Goal: Browse casually: Explore the website without a specific task or goal

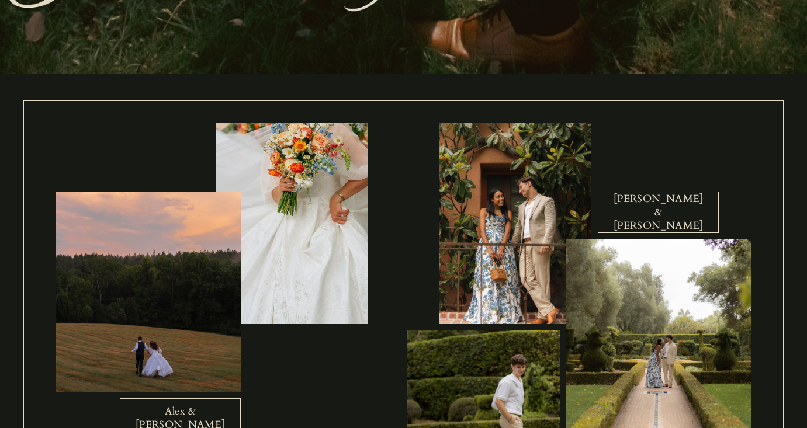
scroll to position [314, 0]
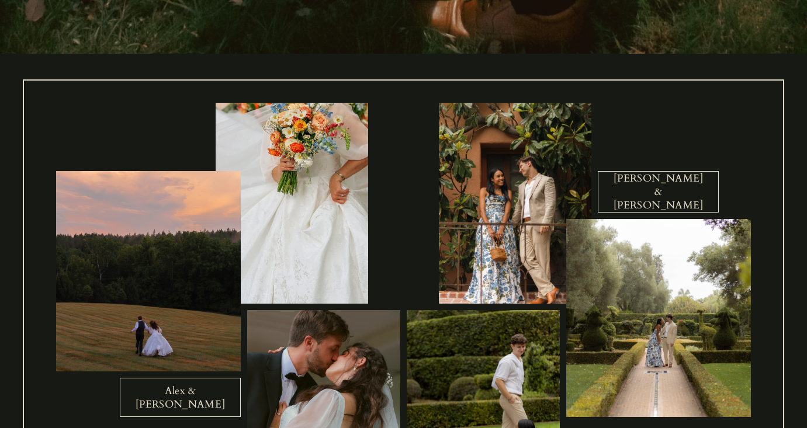
click at [209, 396] on link "Alex & [PERSON_NAME]" at bounding box center [180, 397] width 121 height 39
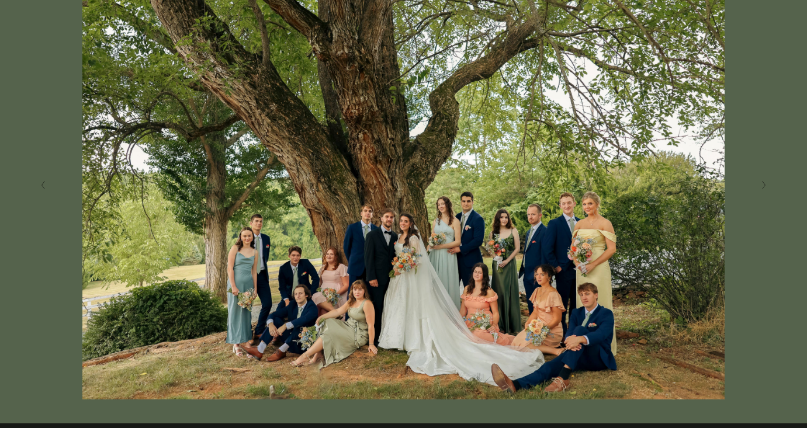
scroll to position [261, 0]
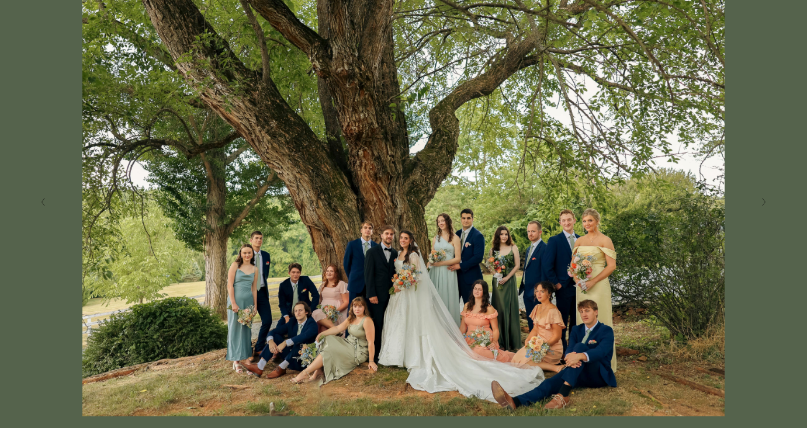
click at [765, 202] on polyline "Next Slide" at bounding box center [763, 202] width 3 height 8
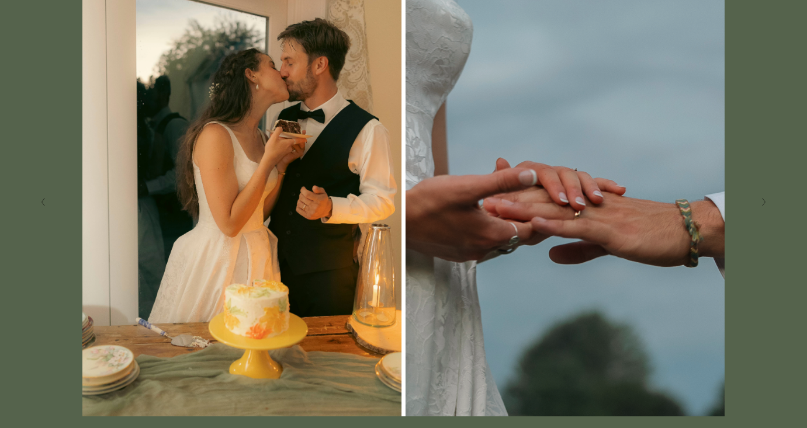
click at [765, 202] on polyline "Next Slide" at bounding box center [763, 202] width 3 height 8
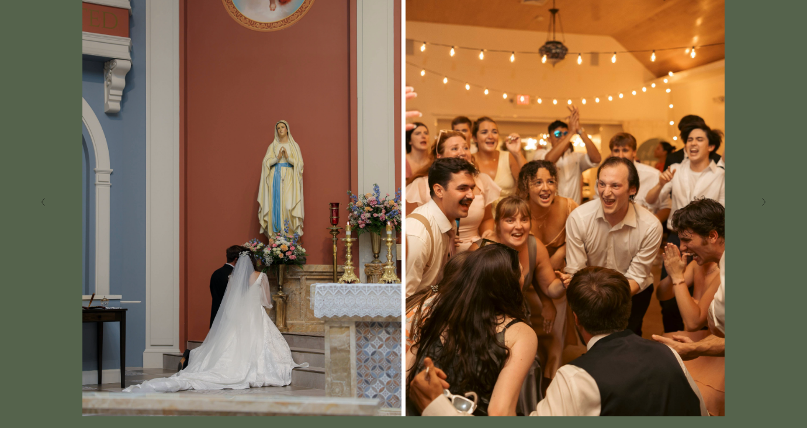
click at [765, 202] on polyline "Next Slide" at bounding box center [763, 202] width 3 height 8
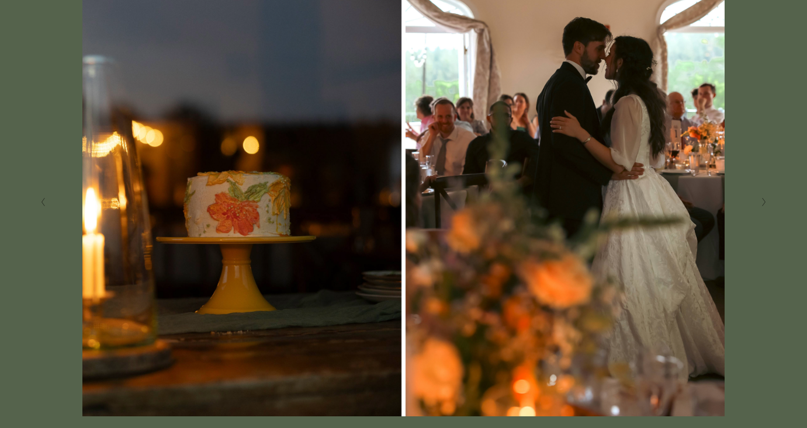
click at [765, 202] on polyline "Next Slide" at bounding box center [763, 202] width 3 height 8
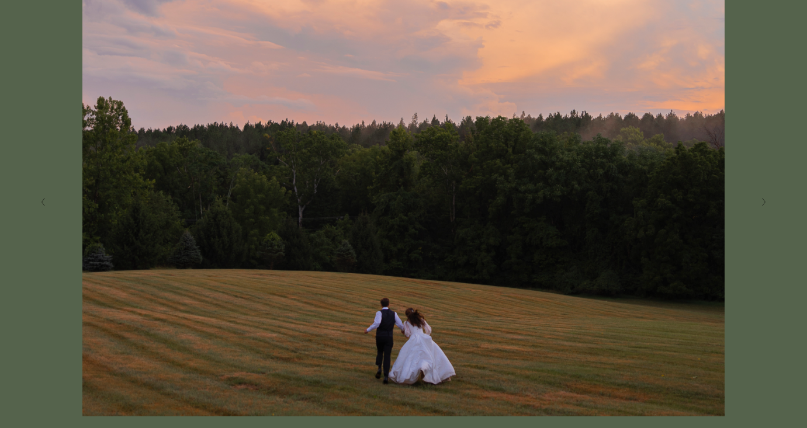
click at [765, 202] on polyline "Next Slide" at bounding box center [763, 202] width 3 height 8
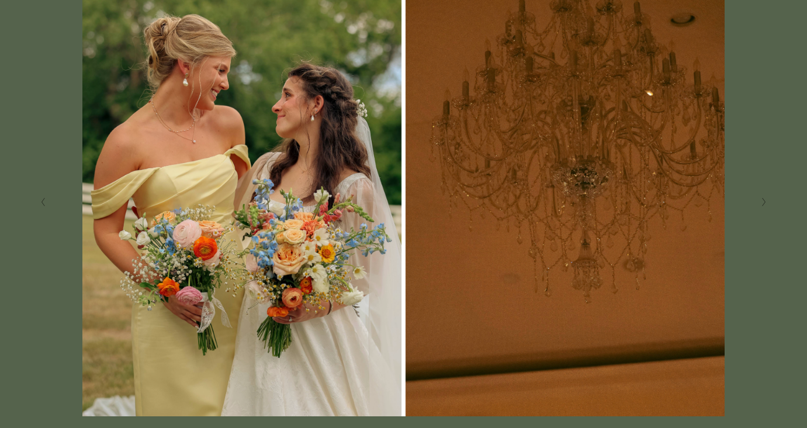
click at [762, 198] on polyline "Next Slide" at bounding box center [763, 202] width 3 height 8
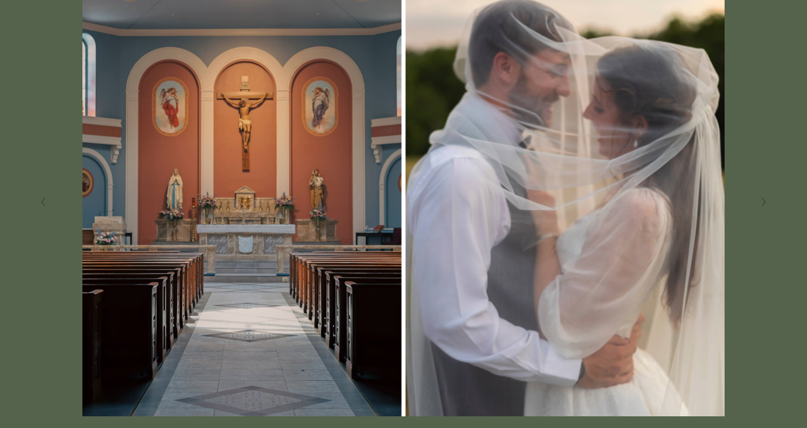
click at [762, 198] on polyline "Next Slide" at bounding box center [763, 202] width 3 height 8
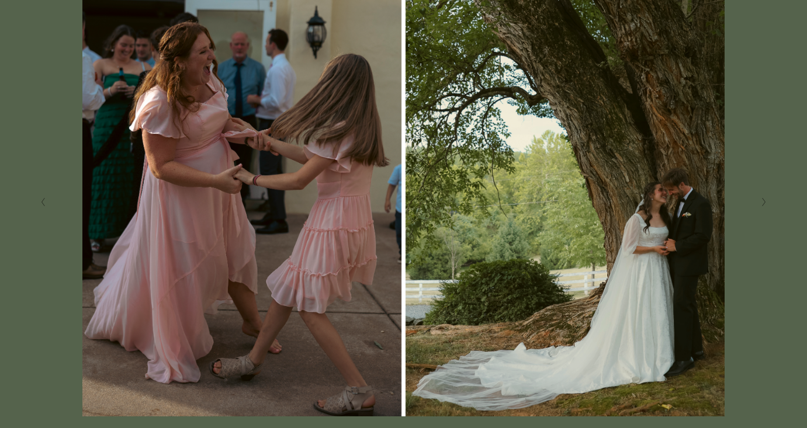
click at [762, 198] on polyline "Next Slide" at bounding box center [763, 202] width 3 height 8
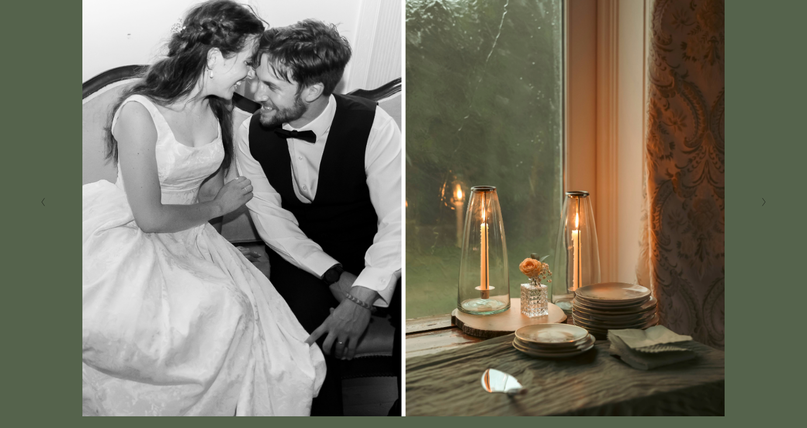
click at [762, 198] on polyline "Next Slide" at bounding box center [763, 202] width 3 height 8
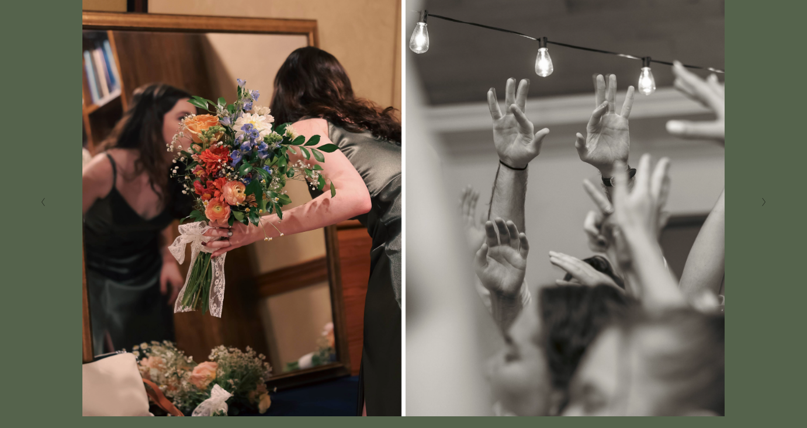
click at [762, 198] on polyline "Next Slide" at bounding box center [763, 202] width 3 height 8
